Goal: Transaction & Acquisition: Subscribe to service/newsletter

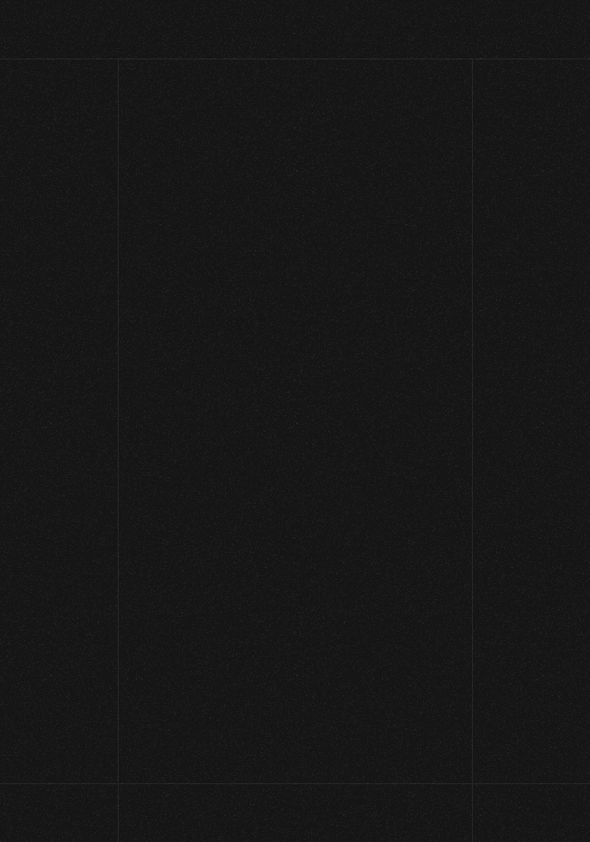
scroll to position [102, 0]
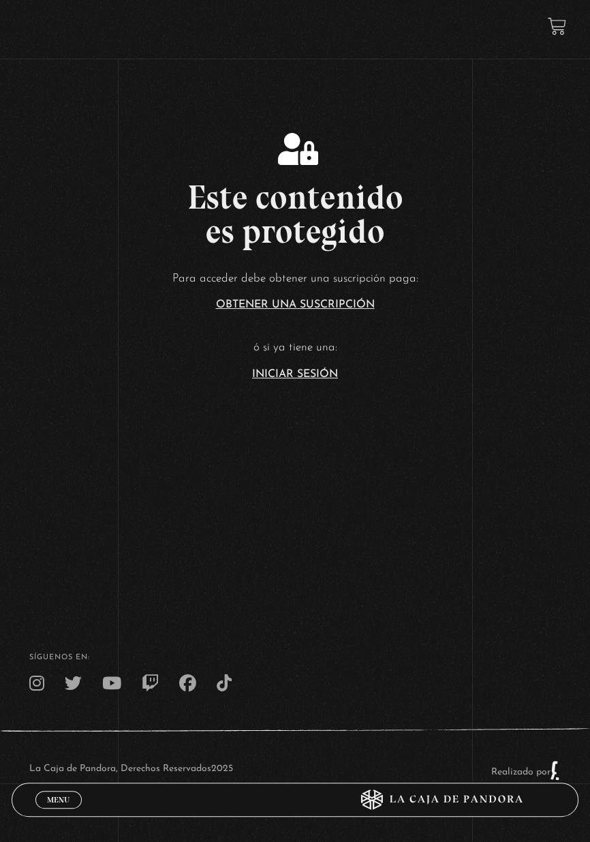
click at [278, 380] on link "Iniciar Sesión" at bounding box center [295, 374] width 86 height 11
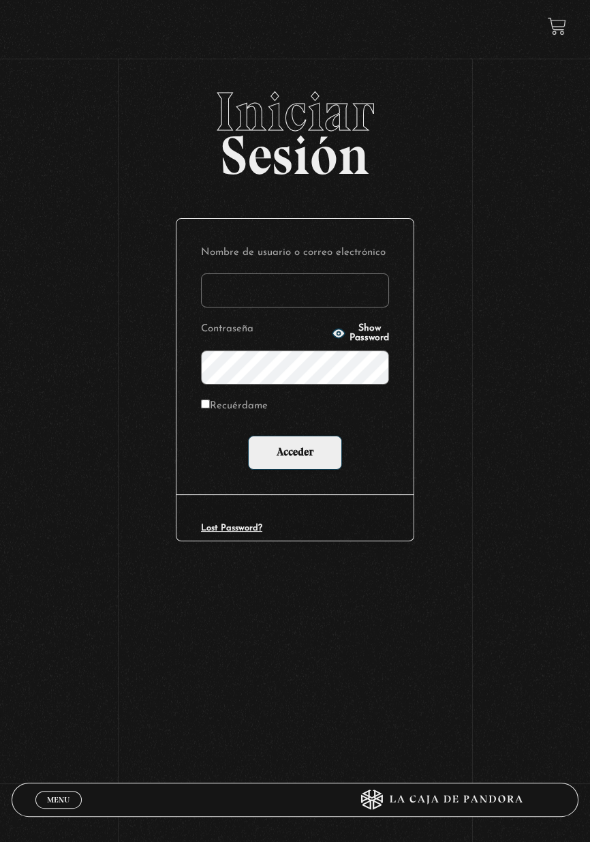
click at [350, 343] on span "Show Password" at bounding box center [370, 333] width 40 height 19
click at [318, 281] on input "Nombre de usuario o correo electrónico" at bounding box center [295, 290] width 188 height 34
type input "stephanie.murillo garcia"
click at [248, 435] on input "Acceder" at bounding box center [295, 452] width 94 height 34
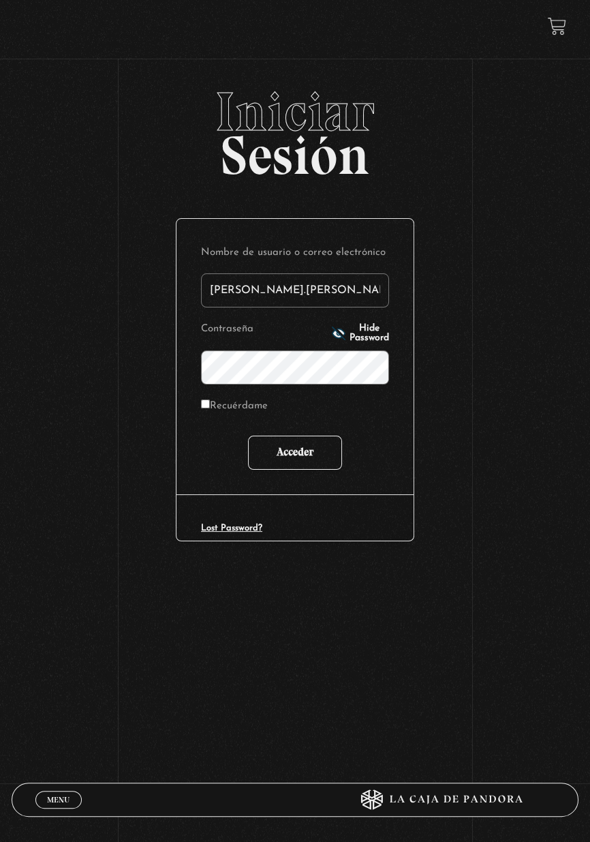
click at [319, 459] on input "Acceder" at bounding box center [295, 452] width 94 height 34
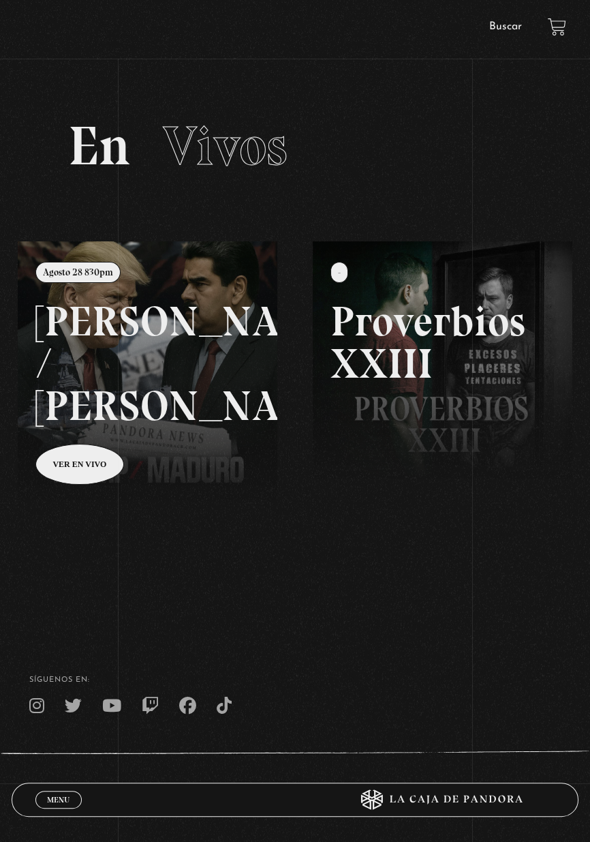
click at [56, 787] on div "Menu Cerrar" at bounding box center [176, 799] width 283 height 33
click at [63, 808] on div "Menu Cerrar" at bounding box center [176, 799] width 283 height 33
click at [54, 800] on span "Menu" at bounding box center [58, 799] width 22 height 8
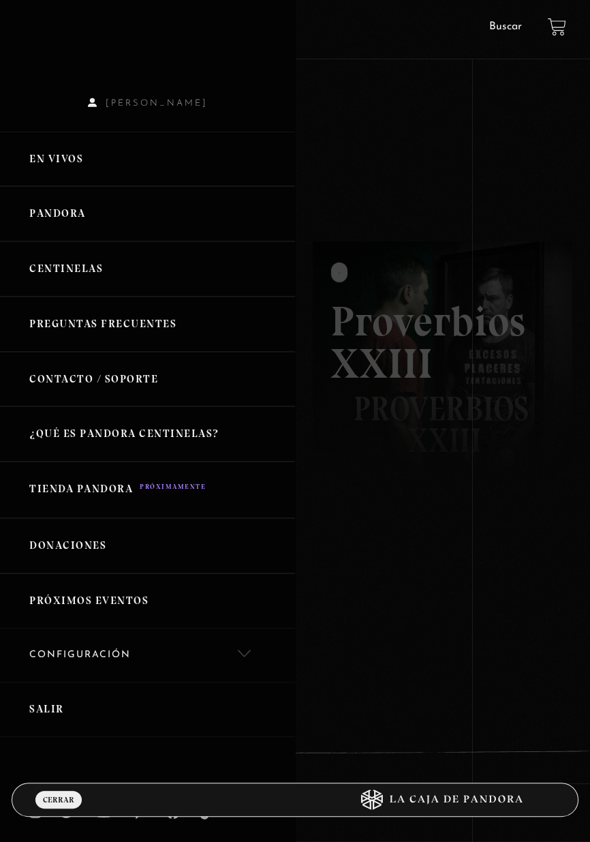
click at [102, 257] on link "Centinelas" at bounding box center [147, 268] width 295 height 55
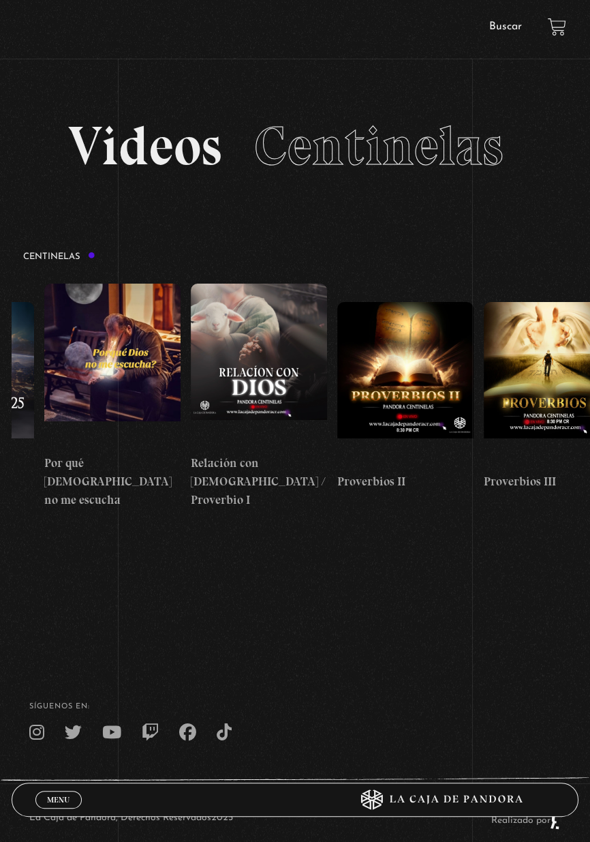
scroll to position [0, 271]
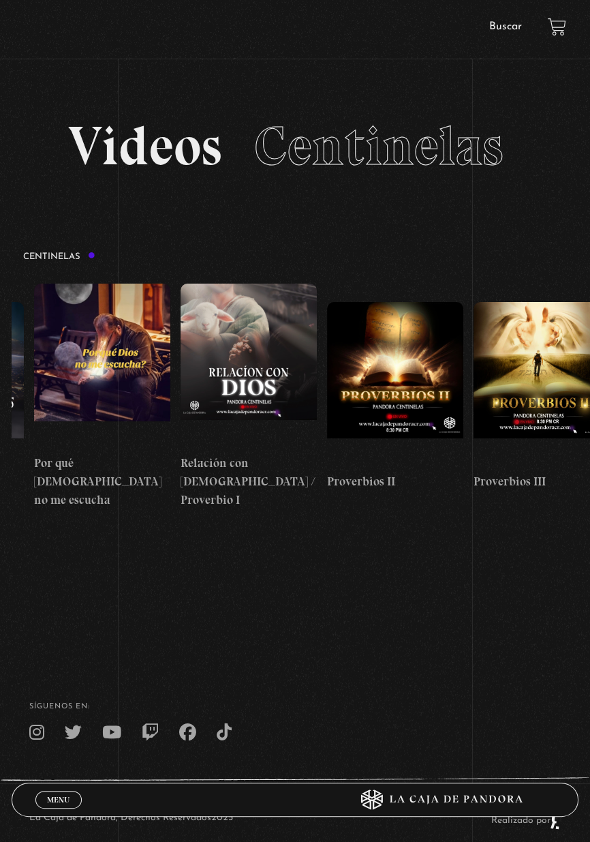
click at [275, 382] on figure at bounding box center [249, 365] width 136 height 164
